Goal: Task Accomplishment & Management: Use online tool/utility

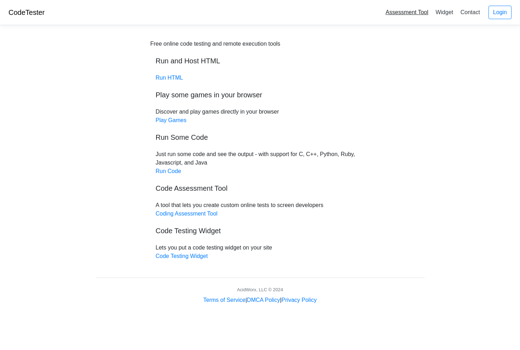
click at [409, 13] on link "Assessment Tool" at bounding box center [407, 12] width 49 height 12
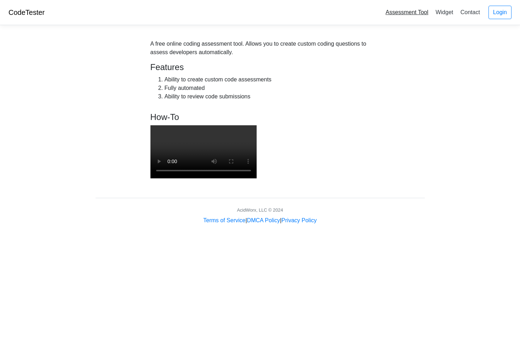
click at [402, 14] on link "Assessment Tool" at bounding box center [407, 12] width 49 height 12
click at [257, 178] on video at bounding box center [203, 151] width 106 height 53
click at [498, 12] on link "Login" at bounding box center [500, 12] width 23 height 13
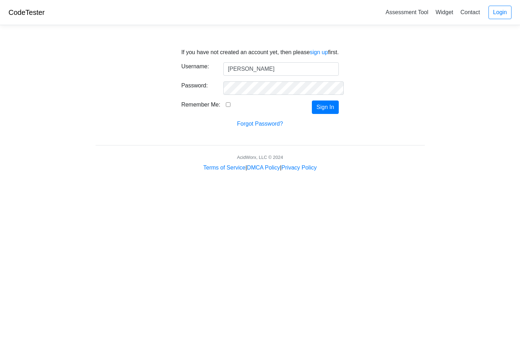
type input "Latise"
click at [226, 103] on input "Remember Me:" at bounding box center [228, 104] width 5 height 5
checkbox input "true"
click at [329, 104] on button "Sign In" at bounding box center [325, 107] width 27 height 13
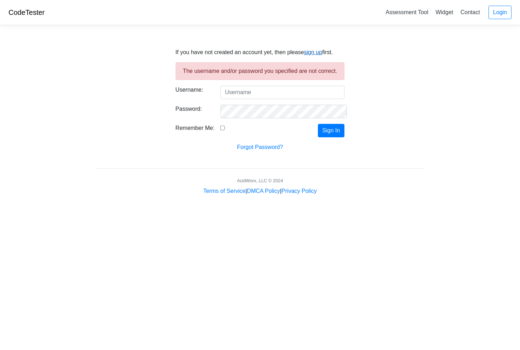
click at [312, 52] on link "sign up" at bounding box center [313, 52] width 18 height 6
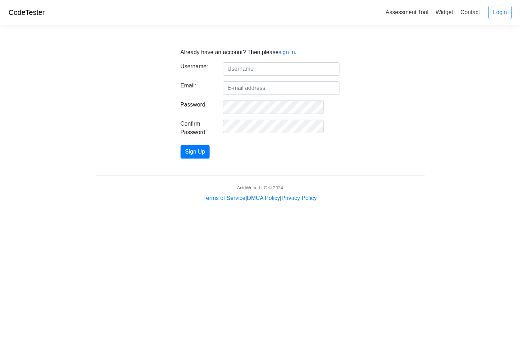
click at [248, 69] on input "text" at bounding box center [281, 68] width 117 height 13
type input "Latise"
drag, startPoint x: 248, startPoint y: 69, endPoint x: 254, endPoint y: 83, distance: 14.8
click at [254, 83] on input "Email:" at bounding box center [281, 87] width 117 height 13
type input "melodicdreams4u@gmail.com"
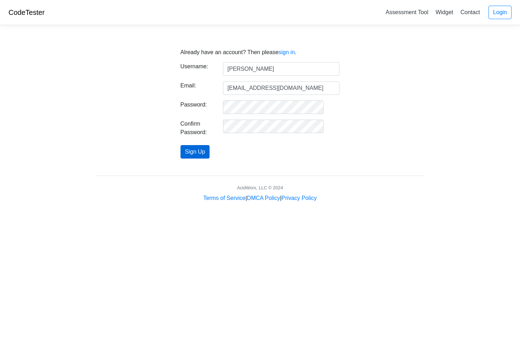
click at [210, 150] on button "Sign Up" at bounding box center [195, 151] width 29 height 13
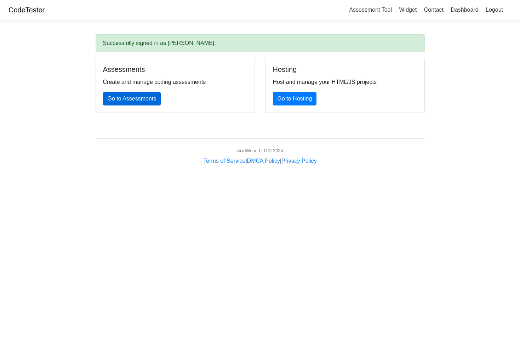
click at [153, 95] on link "Go to Assessments" at bounding box center [132, 98] width 58 height 13
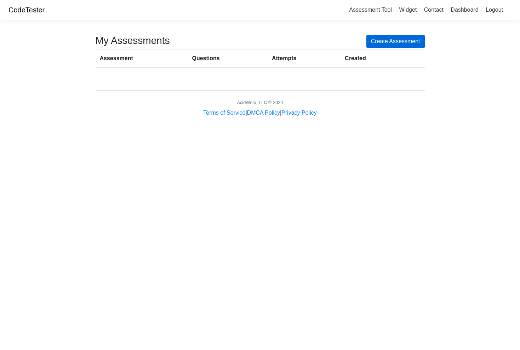
click at [411, 38] on link "Create Assessment" at bounding box center [395, 41] width 58 height 13
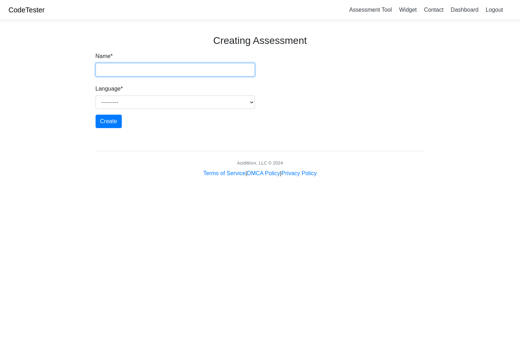
click at [108, 73] on input "Name *" at bounding box center [175, 69] width 159 height 13
type input "code test"
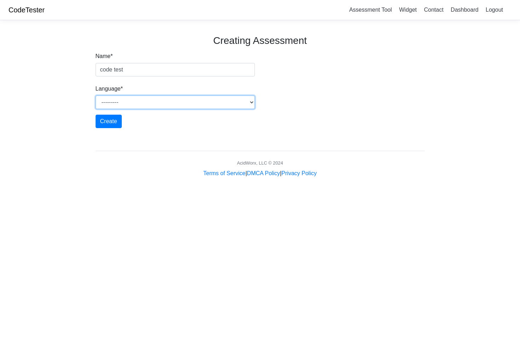
select select "javascript"
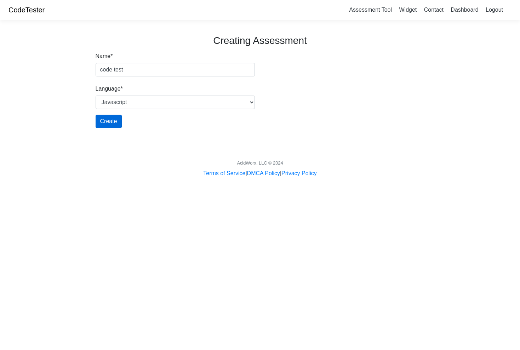
click at [111, 122] on input "Create" at bounding box center [109, 121] width 26 height 13
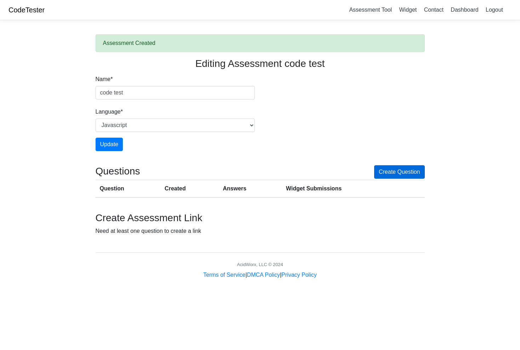
click at [403, 171] on link "Create Question" at bounding box center [399, 171] width 51 height 13
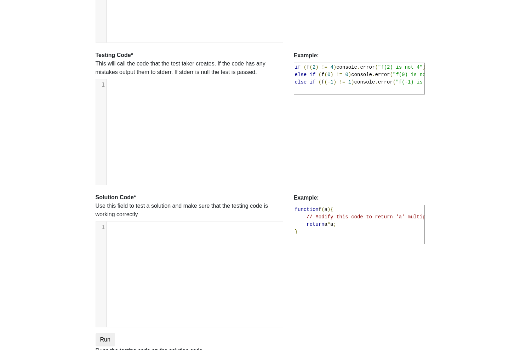
scroll to position [1, 0]
click at [121, 88] on pre "​" at bounding box center [195, 85] width 176 height 8
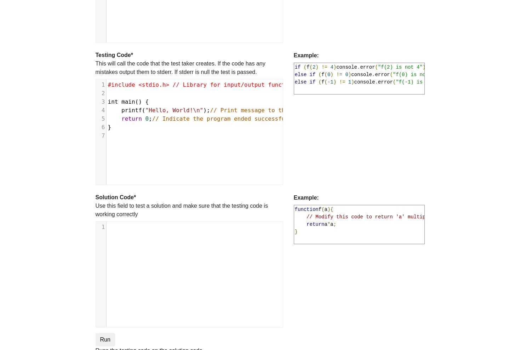
click at [104, 340] on input "Run" at bounding box center [105, 339] width 19 height 13
click at [107, 336] on input "Run" at bounding box center [105, 339] width 19 height 13
type textarea "Submission status: Runtime Error (NZEC) Stderr: /box/script.js:2 #include <stdi…"
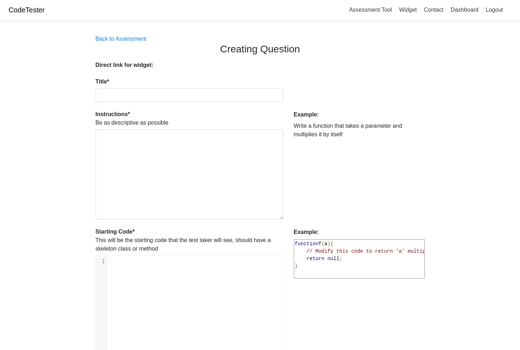
scroll to position [0, 0]
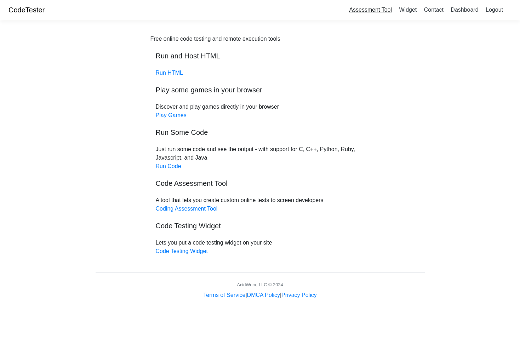
click at [372, 11] on link "Assessment Tool" at bounding box center [370, 10] width 49 height 12
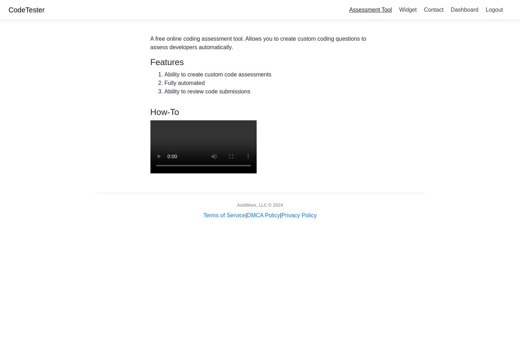
click at [383, 7] on link "Assessment Tool" at bounding box center [370, 10] width 49 height 12
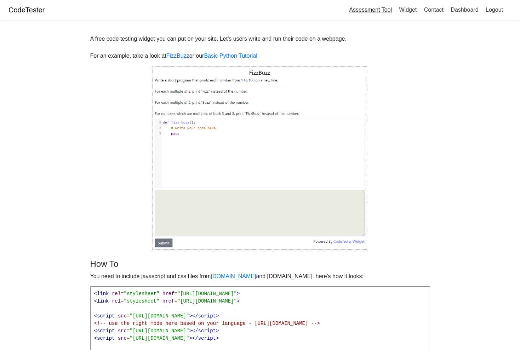
click at [376, 9] on link "Assessment Tool" at bounding box center [370, 10] width 49 height 12
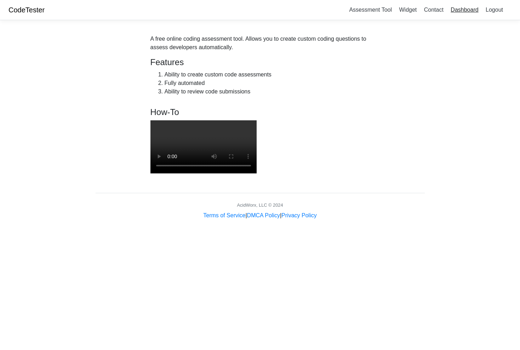
click at [464, 7] on link "Dashboard" at bounding box center [464, 10] width 33 height 12
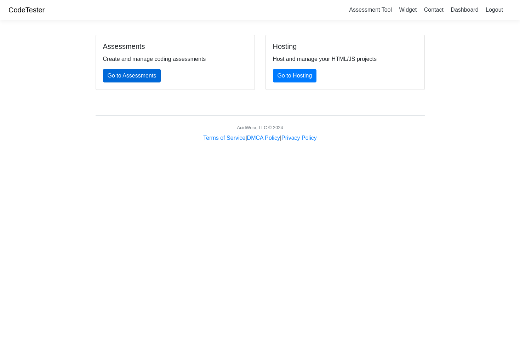
click at [142, 74] on link "Go to Assessments" at bounding box center [132, 75] width 58 height 13
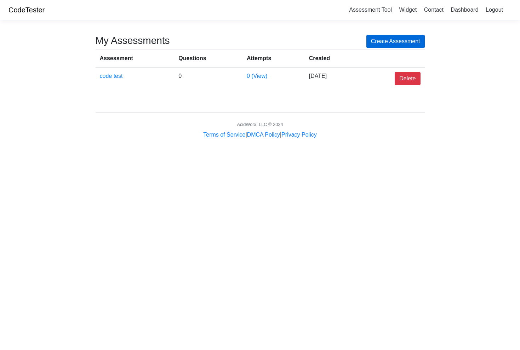
click at [400, 39] on link "Create Assessment" at bounding box center [395, 41] width 58 height 13
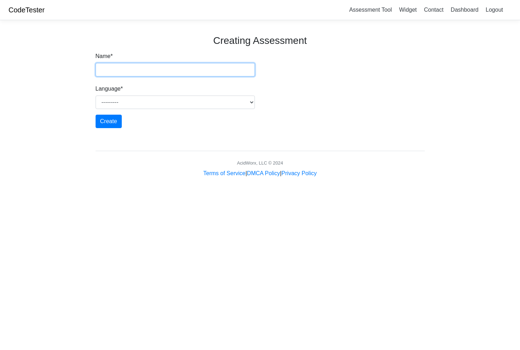
click at [173, 73] on input "Name *" at bounding box center [175, 69] width 159 height 13
type input "hello world"
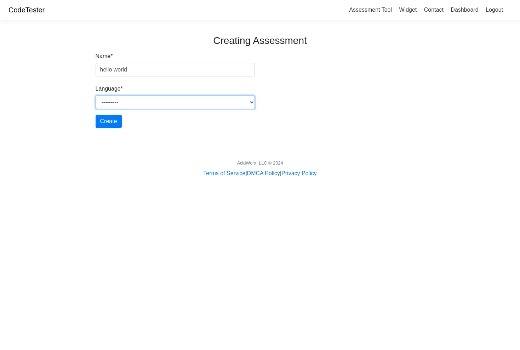
select select "javascript"
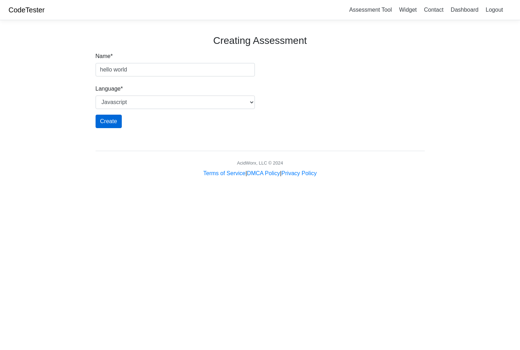
click at [109, 117] on input "Create" at bounding box center [109, 121] width 26 height 13
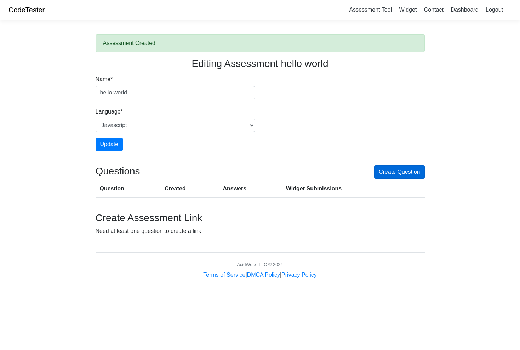
click at [415, 168] on link "Create Question" at bounding box center [399, 171] width 51 height 13
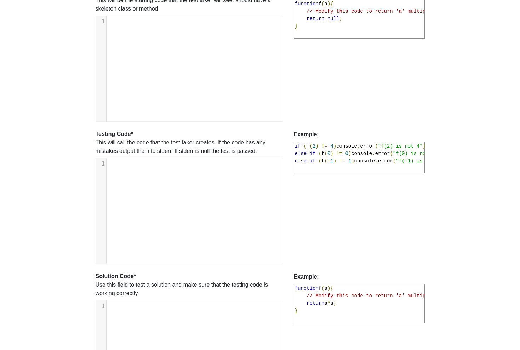
scroll to position [1, 0]
click at [115, 177] on div "xxxxxxxxxx 1 ​" at bounding box center [195, 216] width 198 height 116
click at [116, 178] on div "xxxxxxxxxx 1 ​" at bounding box center [195, 216] width 198 height 116
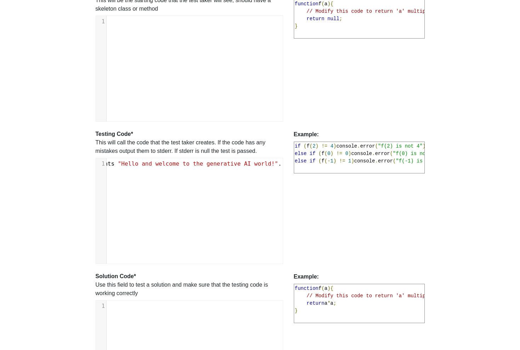
click at [474, 191] on body "CodeTester Assessment Tool Widget Contact Dashboard Logout Back to Assessment C…" at bounding box center [260, 180] width 520 height 841
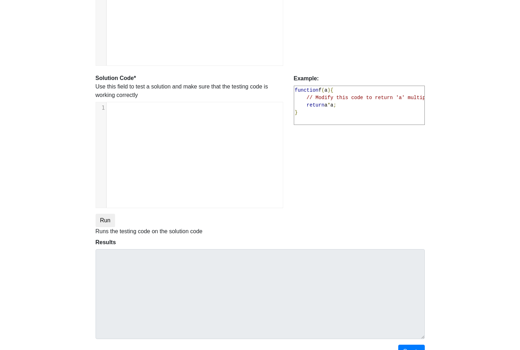
scroll to position [441, 0]
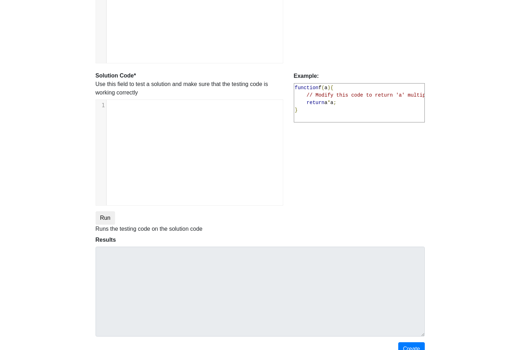
click at [105, 215] on input "Run" at bounding box center [105, 217] width 19 height 13
type textarea "Submission status: Runtime Error (NZEC) Stderr: /box/script.js:2 Generate a sim…"
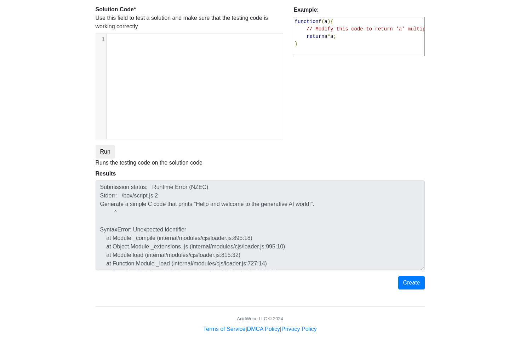
scroll to position [507, 0]
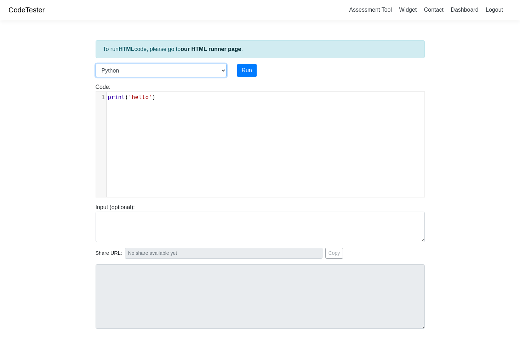
select select "c"
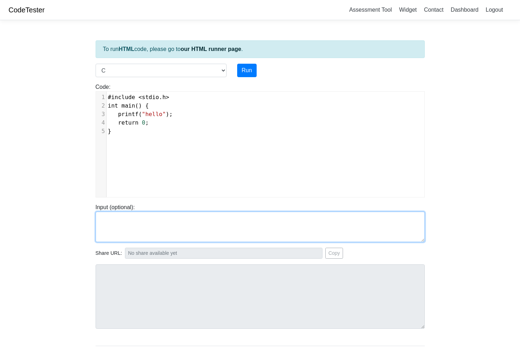
click at [101, 220] on textarea at bounding box center [260, 227] width 329 height 30
paste textarea "Generate a simple C code that prints "Hello and welcome to the generative AI wo…"
type textarea "Generate a simple C code that prints "Hello and welcome to the generative AI wo…"
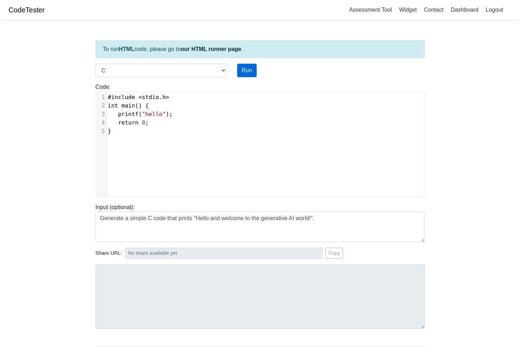
click at [250, 66] on button "Run" at bounding box center [246, 70] width 19 height 13
type input "[URL][DOMAIN_NAME]"
type textarea "Stdout: hello"
click at [145, 131] on pre "}" at bounding box center [266, 131] width 318 height 8
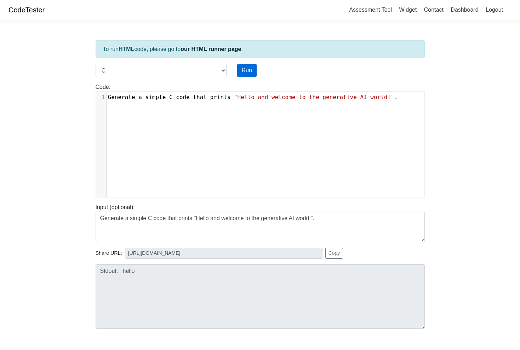
click at [250, 70] on button "Run" at bounding box center [246, 70] width 19 height 13
type input "[URL][DOMAIN_NAME]"
type textarea "Submission status: Compilation Error Compile Output: main.c:1:1: error: unknown…"
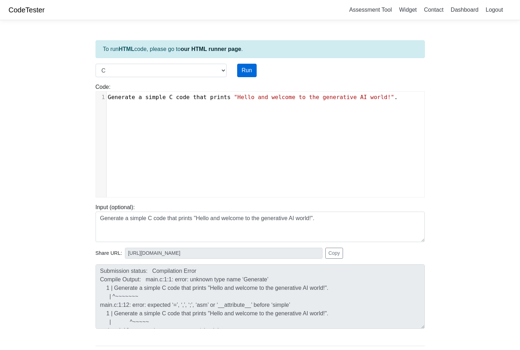
click at [248, 68] on button "Run" at bounding box center [246, 70] width 19 height 13
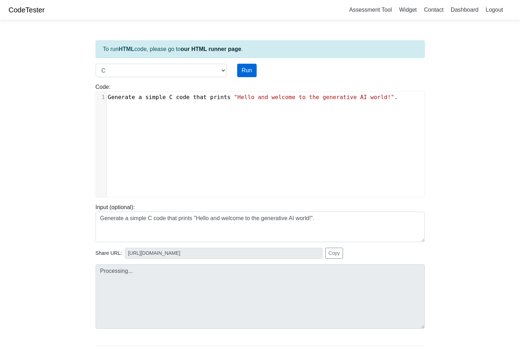
type input "[URL][DOMAIN_NAME]"
type textarea "Submission status: Compilation Error Compile Output: main.c:1:1: error: unknown…"
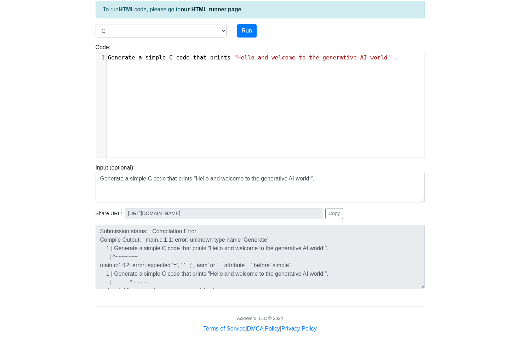
scroll to position [40, 0]
